Goal: Transaction & Acquisition: Purchase product/service

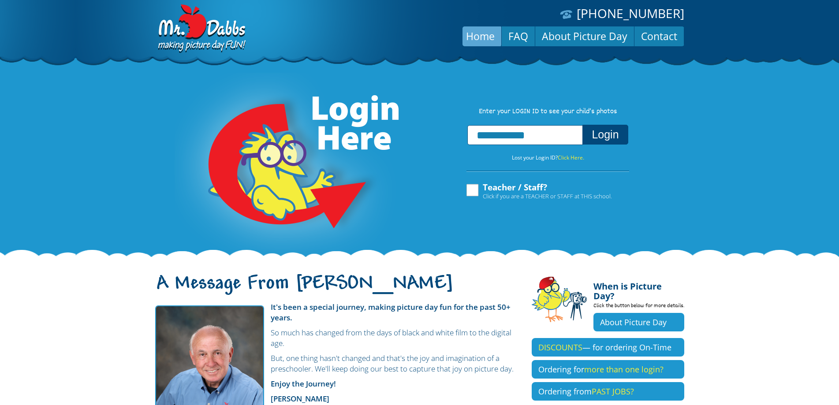
type input "**********"
click at [608, 142] on button "Login" at bounding box center [605, 135] width 45 height 20
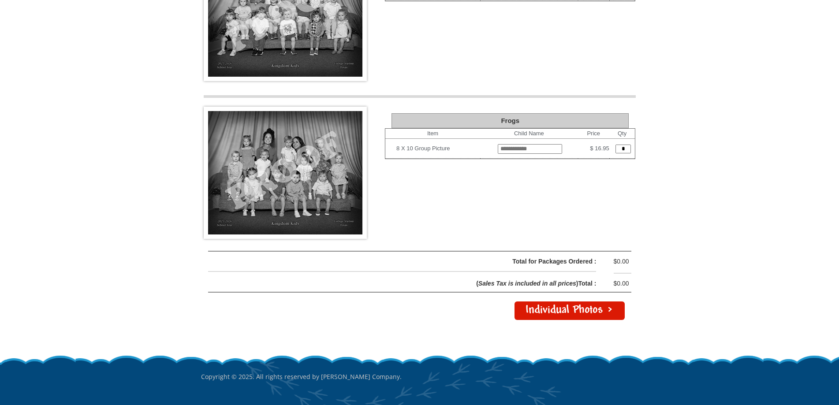
scroll to position [1147, 0]
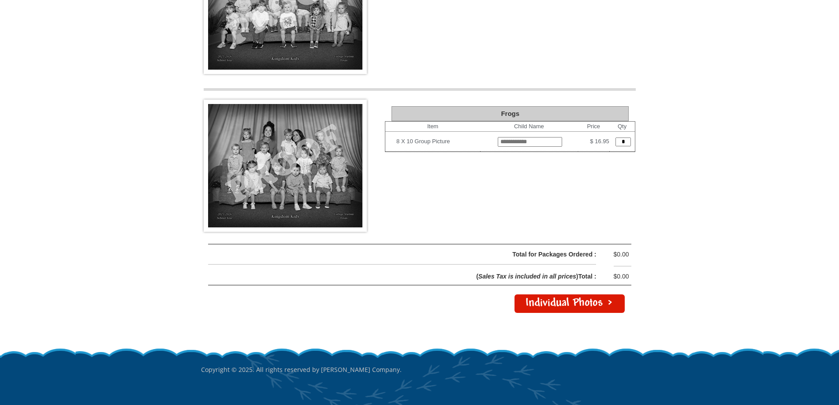
click at [587, 308] on link "Individual Photos >" at bounding box center [570, 304] width 110 height 19
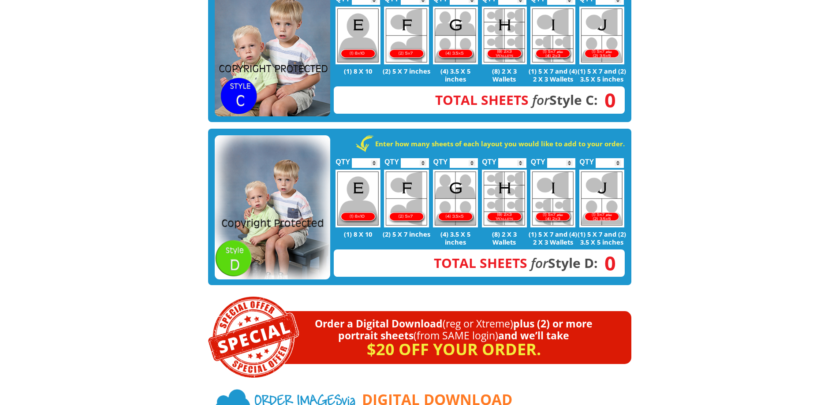
scroll to position [617, 0]
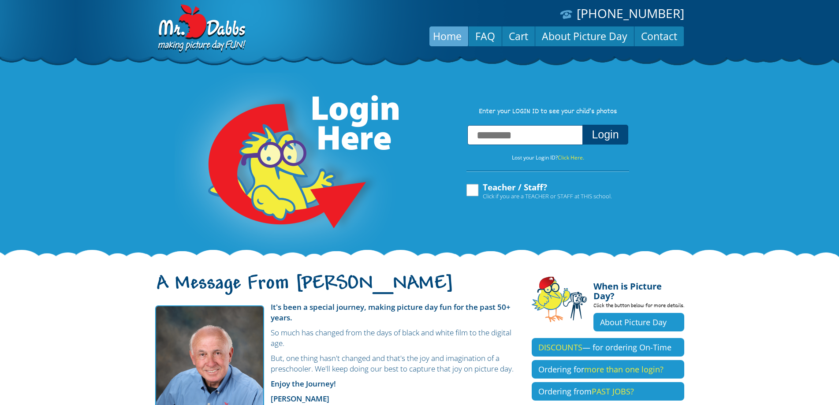
click at [474, 195] on label "Teacher / Staff? Click if you are a TEACHER or STAFF at THIS school." at bounding box center [538, 191] width 147 height 17
